Goal: Download file/media

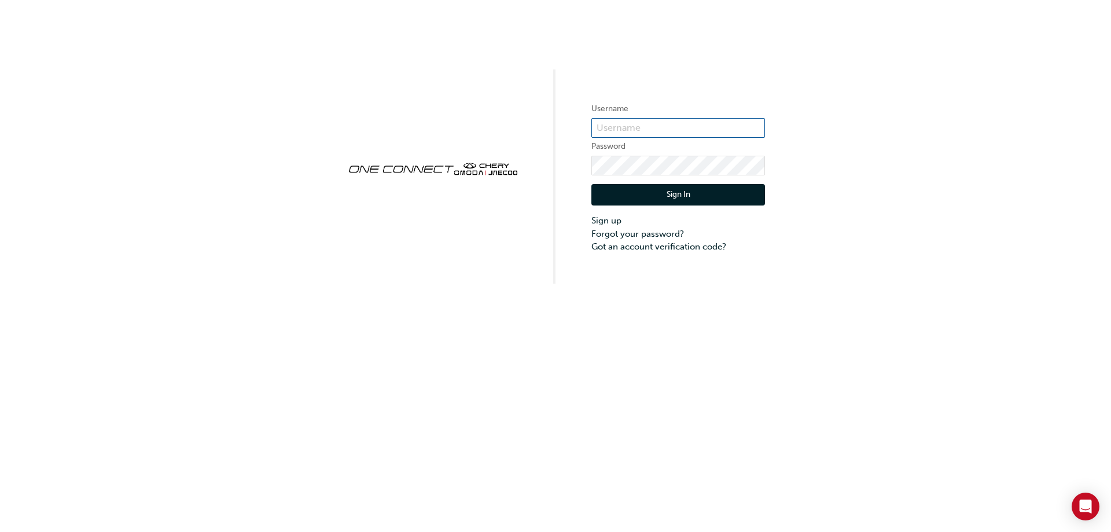
type input "CHAU0097"
click at [677, 197] on button "Sign In" at bounding box center [679, 195] width 174 height 22
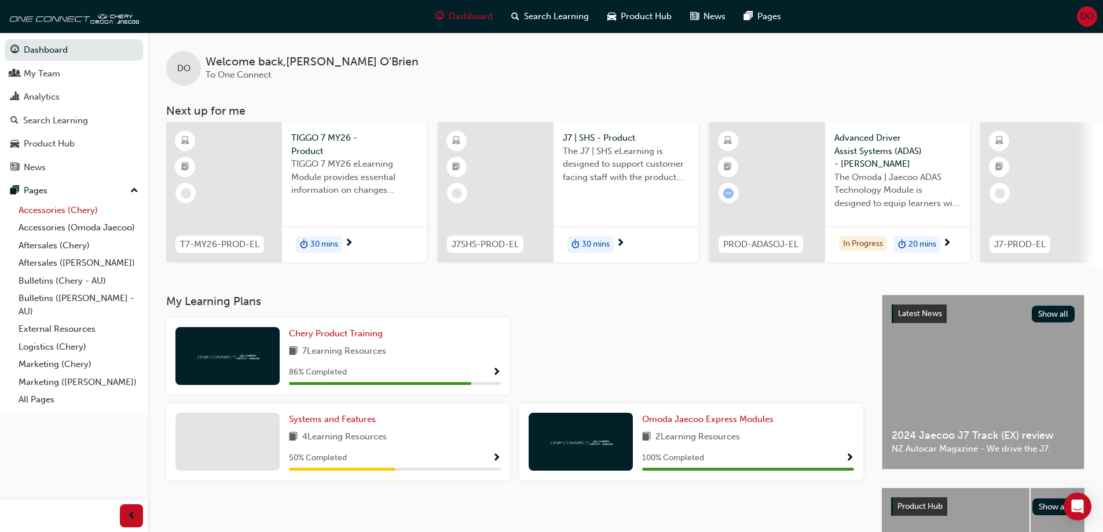
click at [53, 207] on link "Accessories (Chery)" at bounding box center [78, 210] width 129 height 18
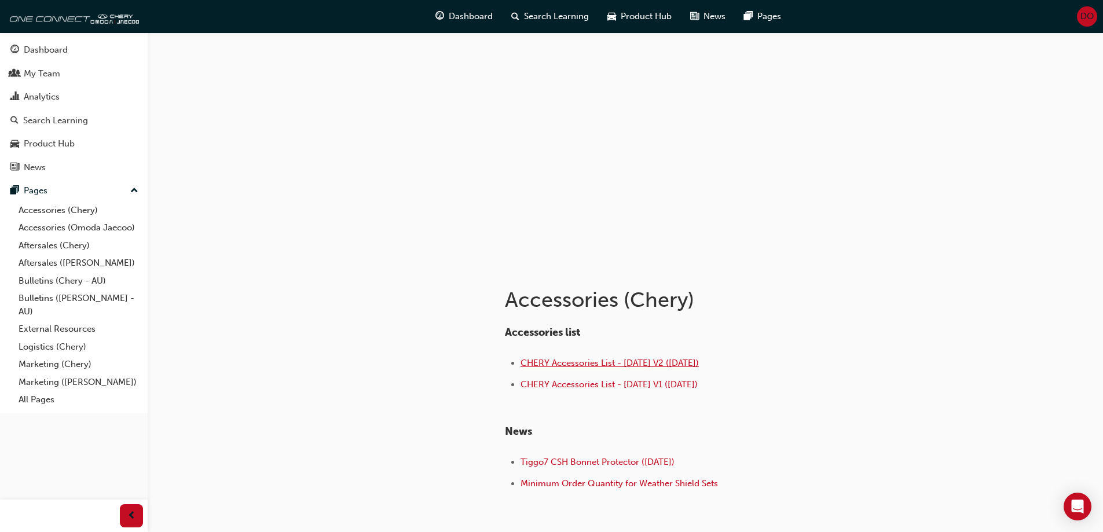
click at [586, 362] on span "CHERY Accessories List - [DATE] V2 ([DATE])" at bounding box center [609, 363] width 178 height 10
